Goal: Information Seeking & Learning: Learn about a topic

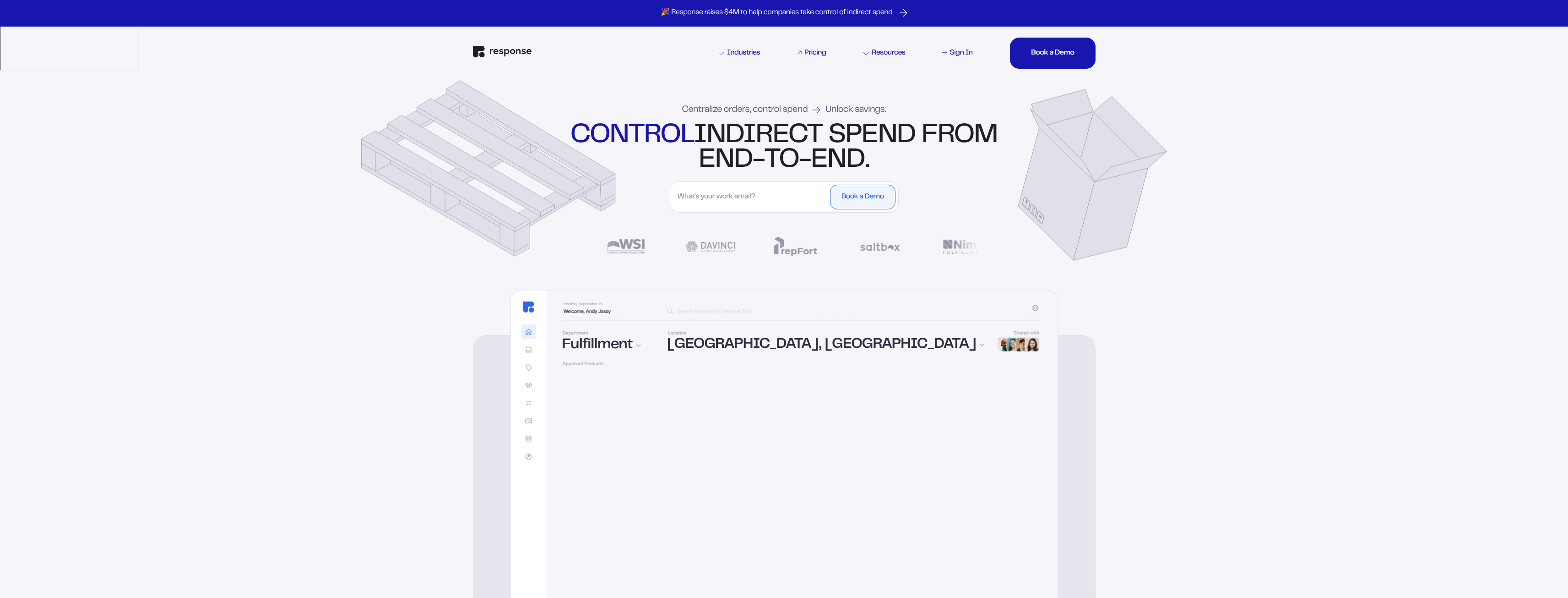
click at [809, 54] on div "Pricing" at bounding box center [814, 53] width 21 height 7
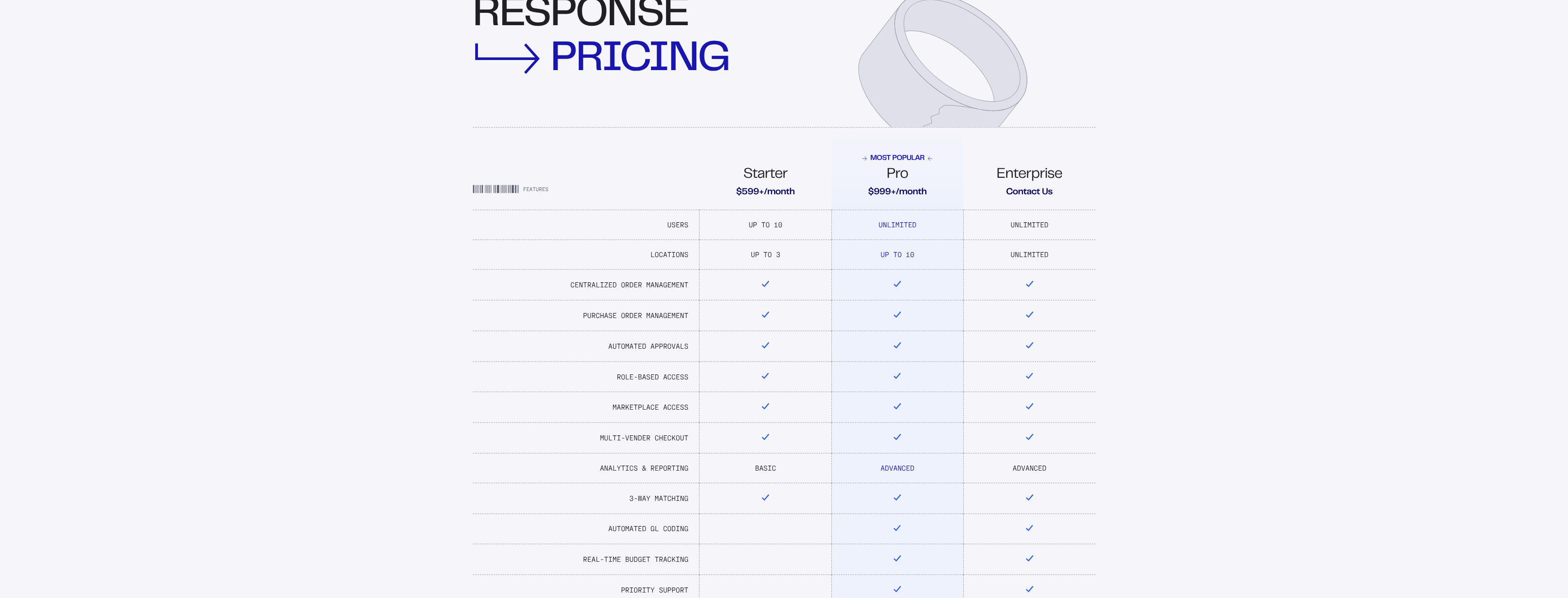
scroll to position [229, 0]
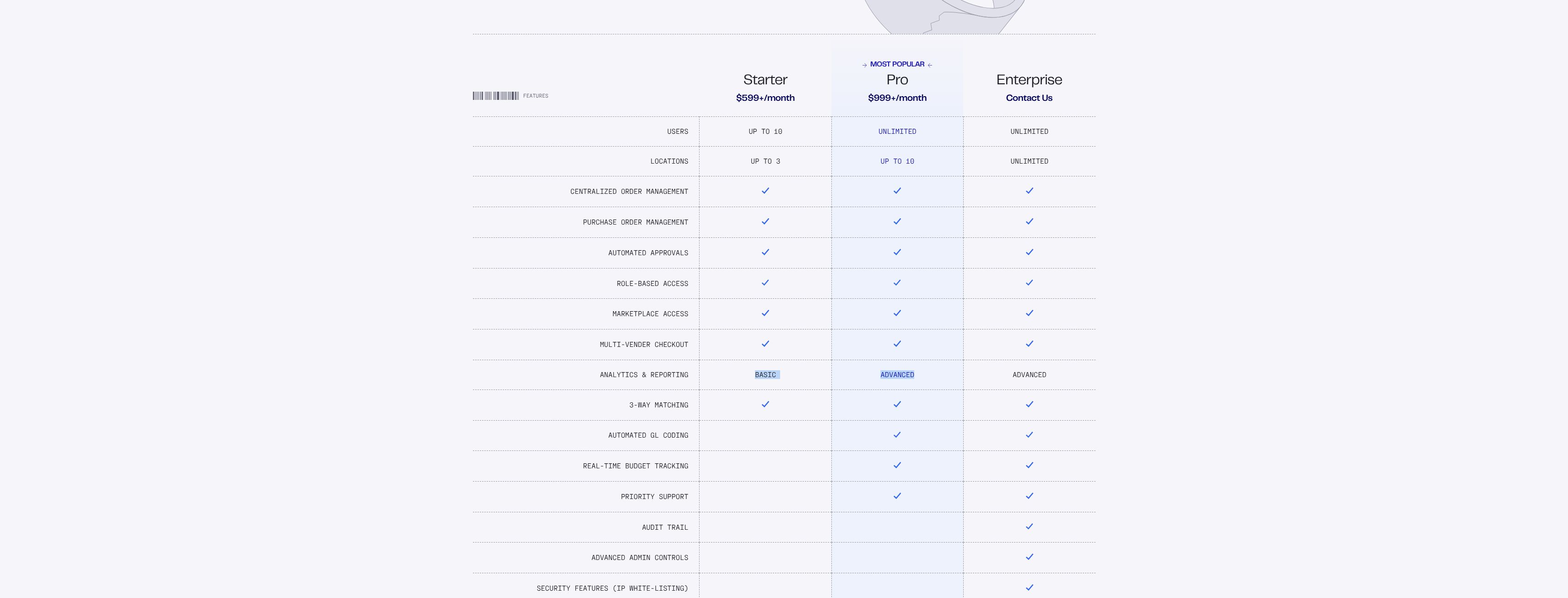
drag, startPoint x: 871, startPoint y: 371, endPoint x: 957, endPoint y: 372, distance: 86.0
click at [957, 372] on tr "Analytics & Reporting Basic Advanced Advanced" at bounding box center [784, 374] width 623 height 30
click at [957, 372] on td "Advanced" at bounding box center [897, 374] width 132 height 30
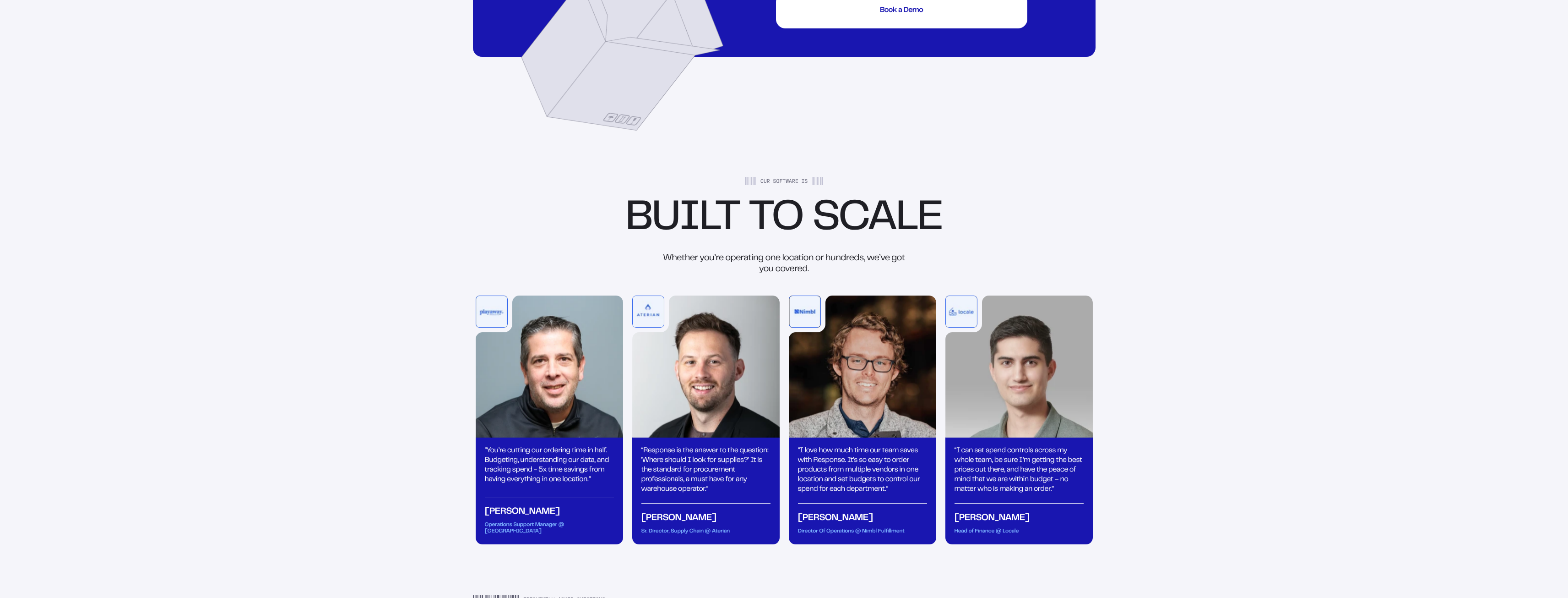
scroll to position [641, 0]
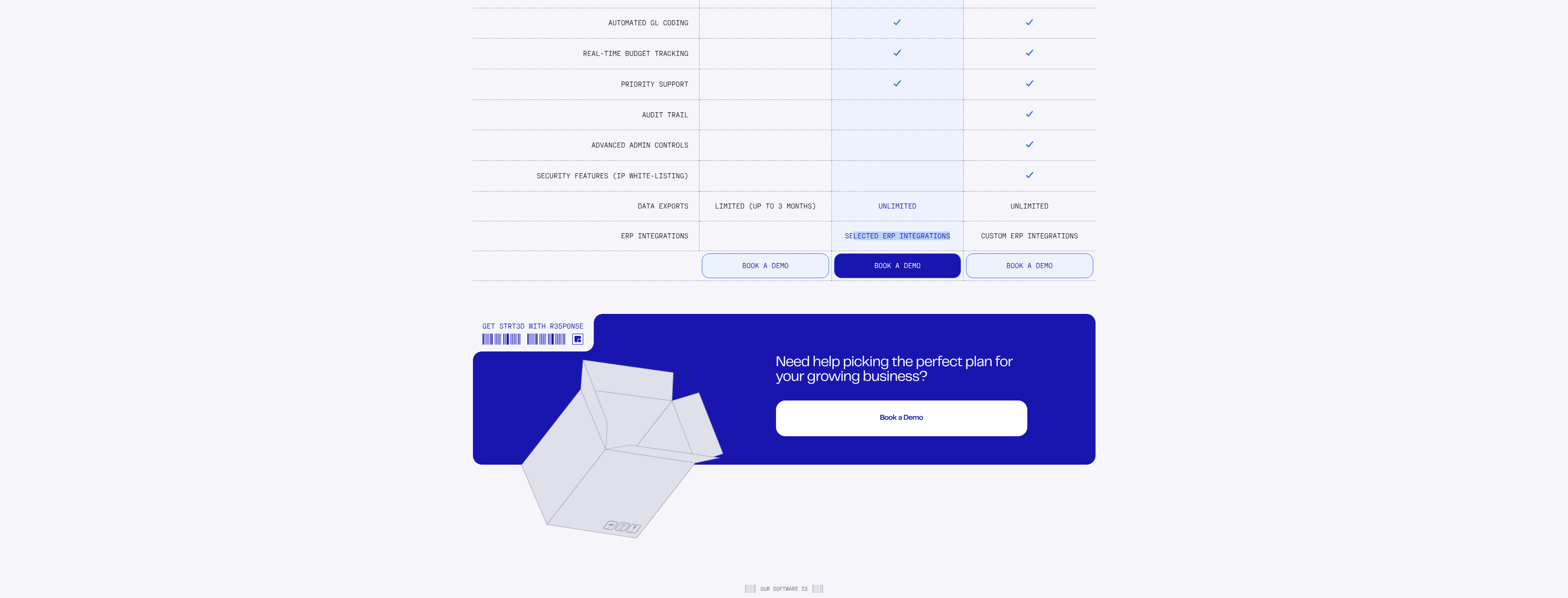
drag, startPoint x: 854, startPoint y: 227, endPoint x: 948, endPoint y: 227, distance: 94.0
click at [948, 227] on td "Selected ERP Integrations" at bounding box center [897, 236] width 132 height 30
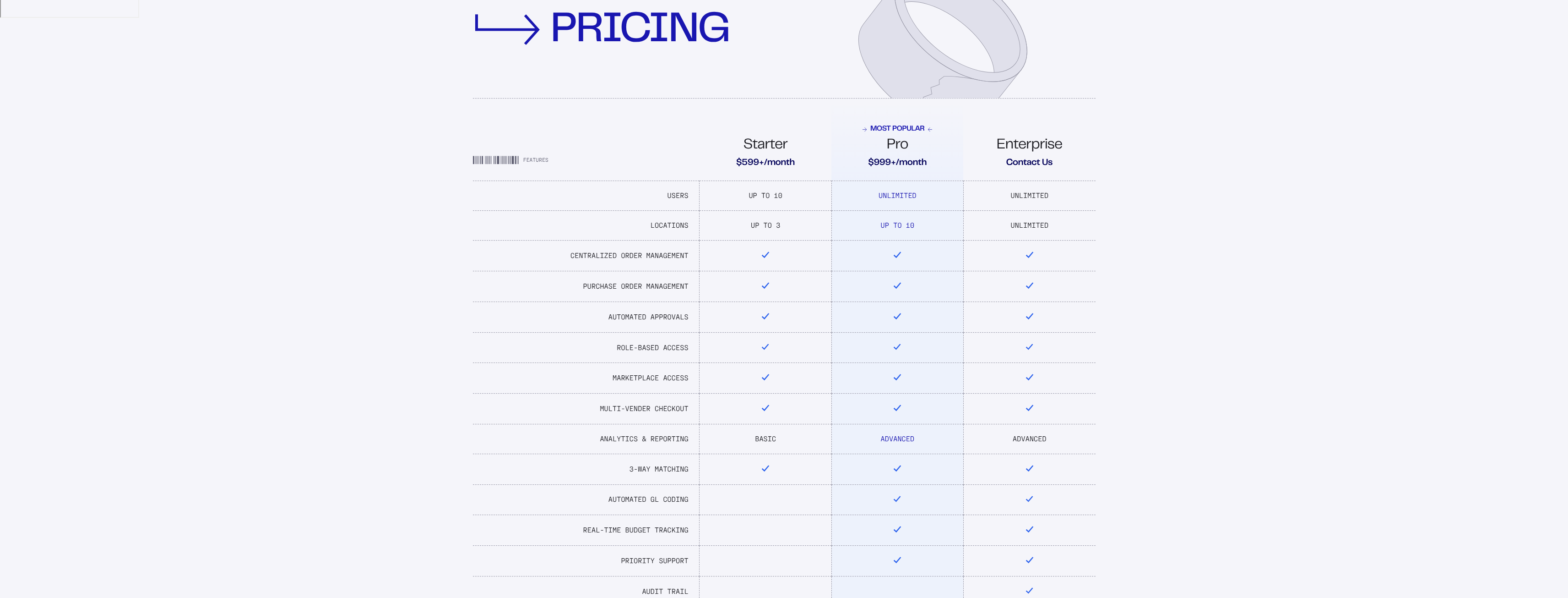
scroll to position [0, 0]
